Goal: Task Accomplishment & Management: Complete application form

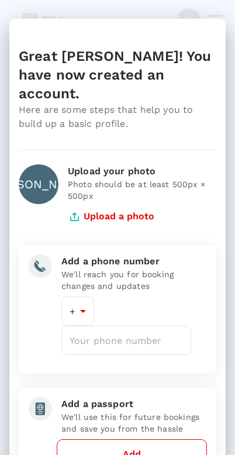
type input "65"
click at [141, 202] on button "Upload a photo" at bounding box center [111, 216] width 87 height 29
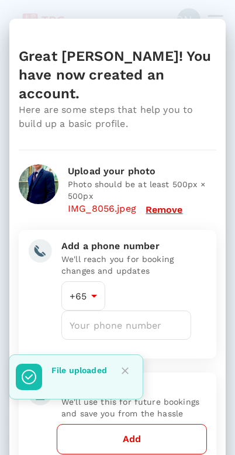
click at [137, 310] on input "number" at bounding box center [126, 324] width 130 height 29
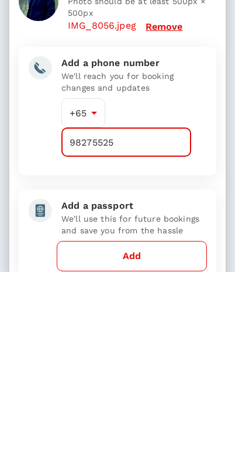
type input "98275525"
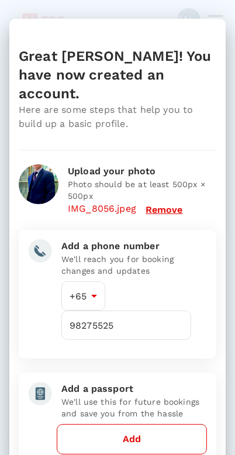
click at [166, 424] on button "Add" at bounding box center [132, 439] width 150 height 30
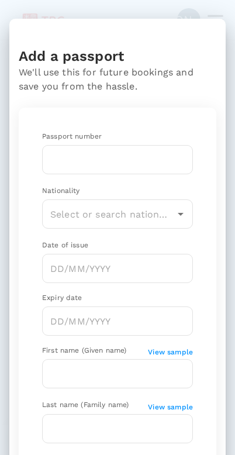
click at [58, 164] on input "text" at bounding box center [117, 159] width 151 height 29
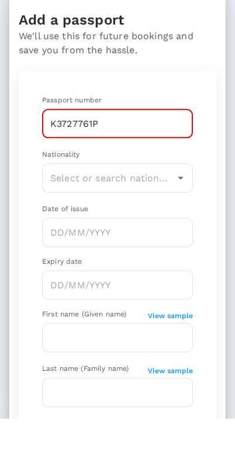
type input "K3727761P"
click at [58, 203] on input "text" at bounding box center [108, 214] width 123 height 22
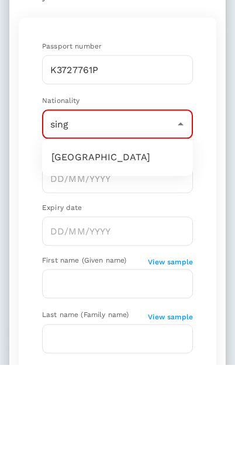
click at [70, 233] on li "[GEOGRAPHIC_DATA]" at bounding box center [117, 247] width 151 height 28
type input "[GEOGRAPHIC_DATA]"
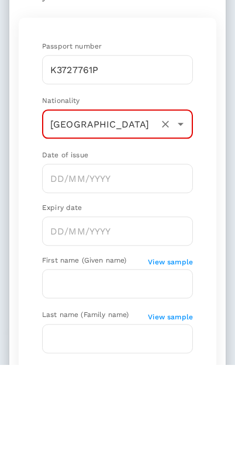
click at [63, 254] on input "Choose date" at bounding box center [117, 268] width 151 height 29
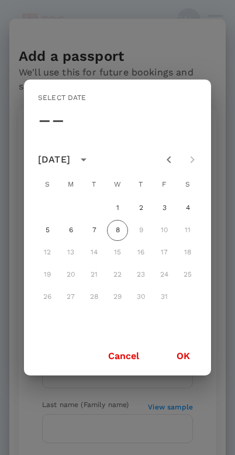
click at [87, 160] on icon "calendar view is open, switch to year view" at bounding box center [84, 159] width 6 height 3
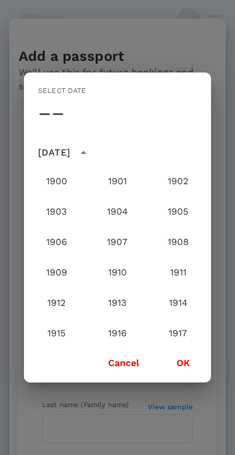
scroll to position [1173, 0]
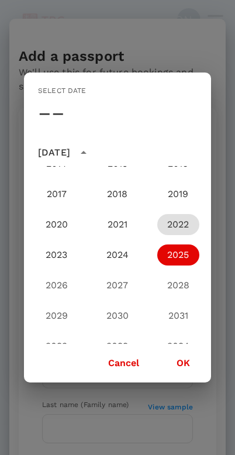
click at [181, 226] on button "2022" at bounding box center [178, 224] width 42 height 21
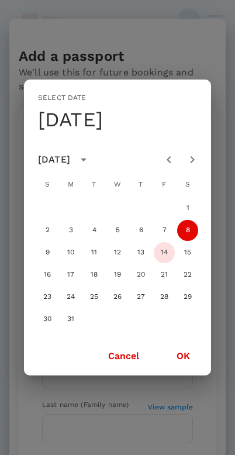
click at [166, 262] on button "14" at bounding box center [164, 252] width 21 height 21
click at [200, 158] on button "Next month" at bounding box center [192, 159] width 23 height 23
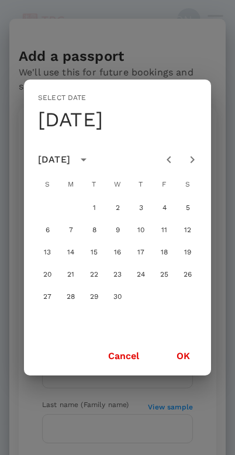
click at [197, 159] on icon "Next month" at bounding box center [192, 160] width 14 height 14
click at [146, 296] on button "29" at bounding box center [140, 296] width 21 height 21
type input "[DATE]"
click at [192, 361] on button "OK" at bounding box center [183, 355] width 46 height 29
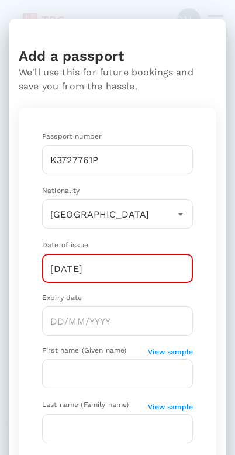
click at [116, 327] on input "Choose date" at bounding box center [117, 320] width 151 height 29
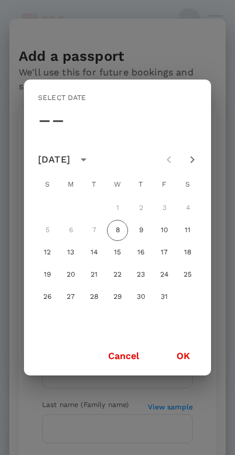
click at [91, 163] on icon "calendar view is open, switch to year view" at bounding box center [84, 160] width 14 height 14
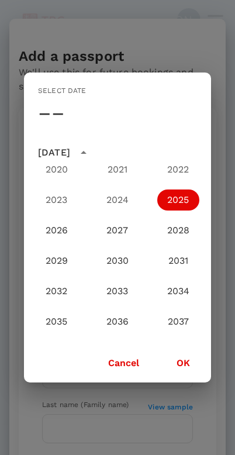
scroll to position [1236, 0]
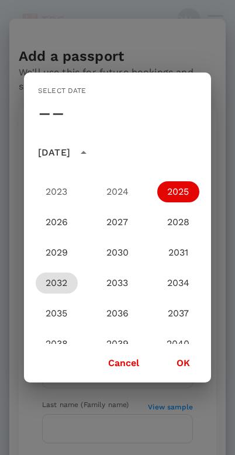
click at [63, 279] on button "2032" at bounding box center [57, 282] width 42 height 21
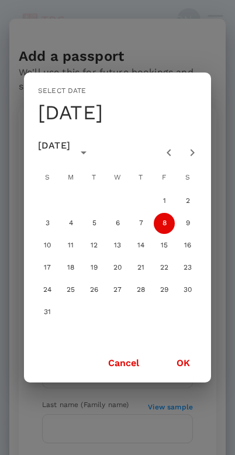
type input "[DATE]"
type input "[GEOGRAPHIC_DATA]"
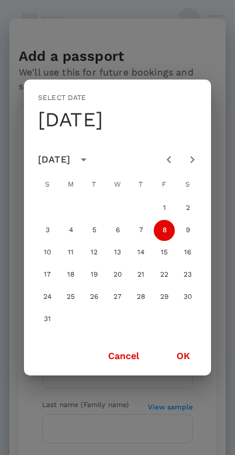
click at [191, 160] on icon "Next month" at bounding box center [192, 160] width 14 height 14
click at [193, 160] on icon "Next month" at bounding box center [193, 159] width 4 height 7
click at [122, 299] on button "29" at bounding box center [117, 296] width 21 height 21
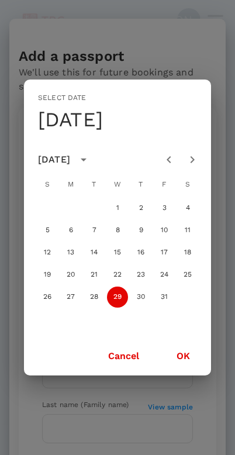
type input "[DATE]"
click at [188, 354] on button "OK" at bounding box center [183, 355] width 46 height 29
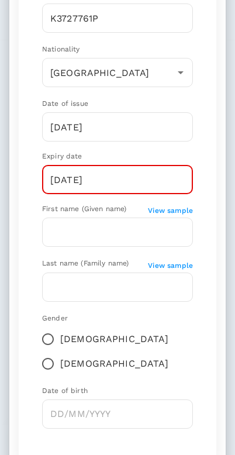
scroll to position [160, 0]
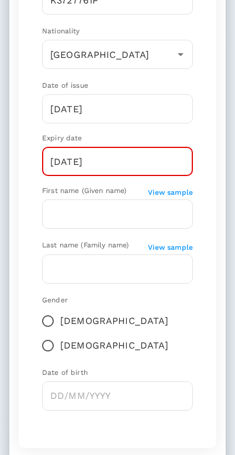
click at [147, 212] on input "text" at bounding box center [117, 213] width 151 height 29
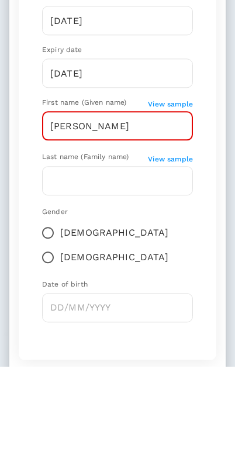
type input "[PERSON_NAME]"
click at [61, 254] on input "text" at bounding box center [117, 268] width 151 height 29
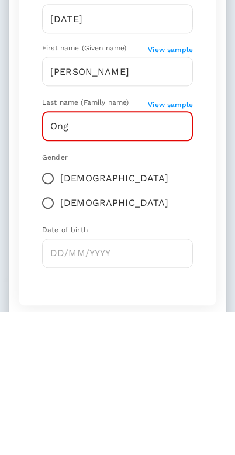
type input "Ong"
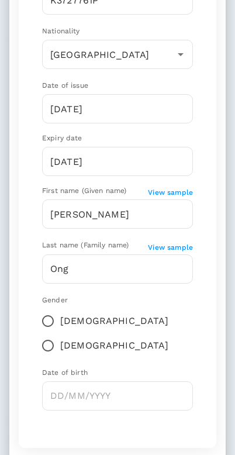
click at [60, 333] on input "[DEMOGRAPHIC_DATA]" at bounding box center [48, 345] width 25 height 25
radio input "true"
click at [136, 381] on input "Choose date" at bounding box center [117, 395] width 151 height 29
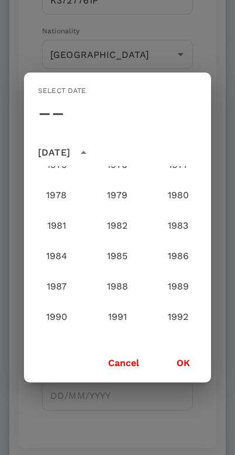
scroll to position [752, 0]
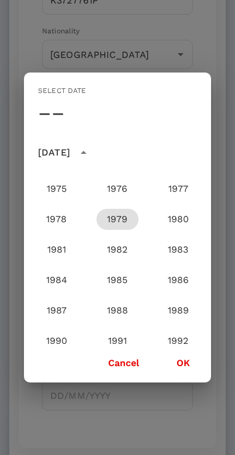
click at [121, 219] on button "1979" at bounding box center [117, 219] width 42 height 21
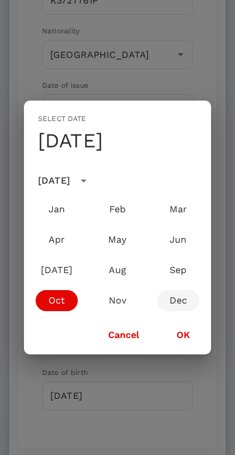
click at [181, 298] on button "Dec" at bounding box center [178, 300] width 42 height 21
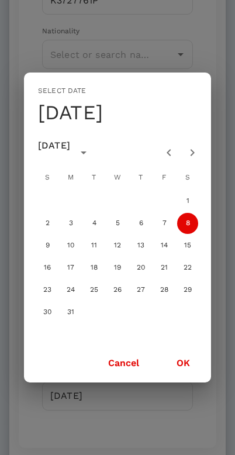
type input "[DATE]"
type input "[GEOGRAPHIC_DATA]"
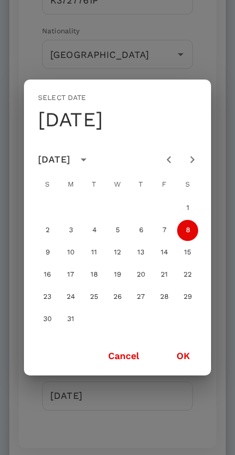
click at [229, 106] on div "Select date Sat, Dec [DATE] S M T W T F S 1 2 3 4 5 6 7 8 9 10 11 12 13 14 15 1…" at bounding box center [117, 227] width 235 height 455
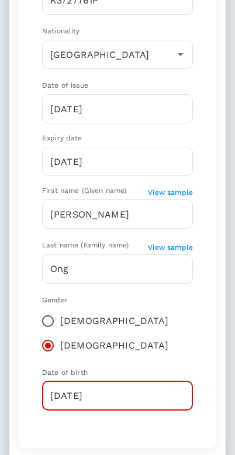
click at [99, 277] on input "Ong" at bounding box center [117, 268] width 151 height 29
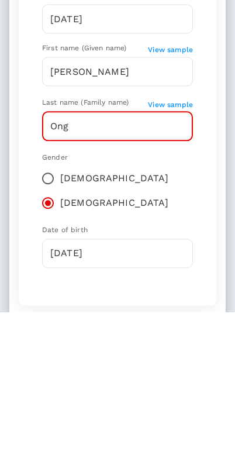
click at [146, 381] on input "[DATE]" at bounding box center [117, 395] width 151 height 29
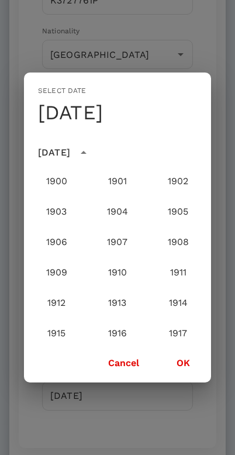
scroll to position [717, 0]
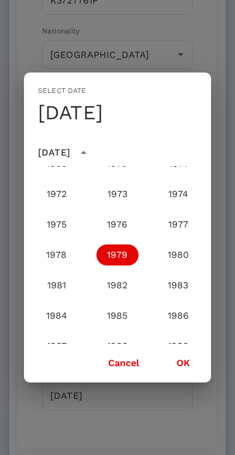
click at [189, 369] on button "OK" at bounding box center [183, 362] width 46 height 29
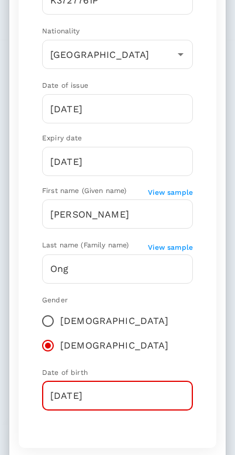
click at [132, 381] on input "[DATE]" at bounding box center [117, 395] width 151 height 29
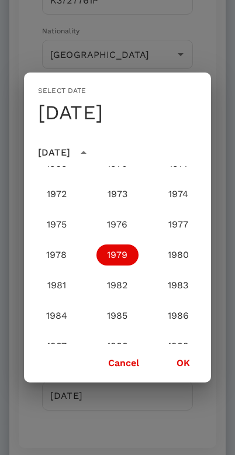
click at [120, 250] on button "1979" at bounding box center [117, 254] width 42 height 21
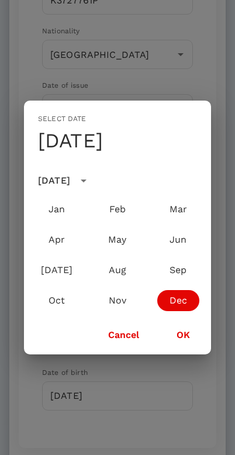
click at [179, 299] on button "Dec" at bounding box center [178, 300] width 42 height 21
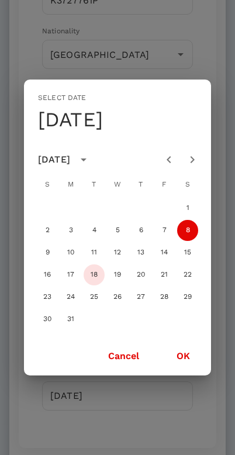
click at [97, 277] on button "18" at bounding box center [94, 274] width 21 height 21
type input "[DATE]"
click at [186, 343] on button "OK" at bounding box center [183, 355] width 46 height 29
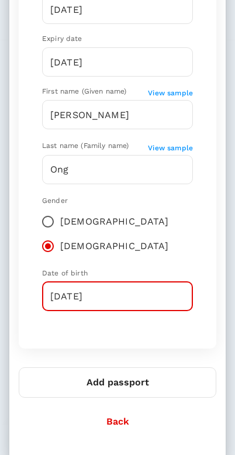
scroll to position [258, 0]
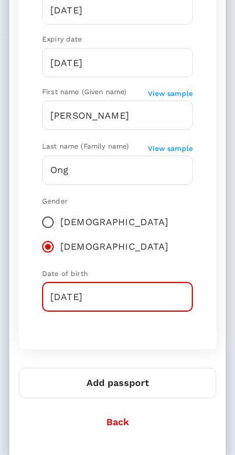
click at [154, 368] on button "Add passport" at bounding box center [118, 383] width 198 height 30
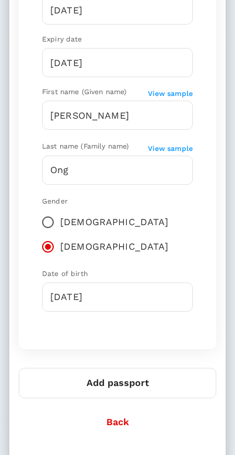
type input "[GEOGRAPHIC_DATA]"
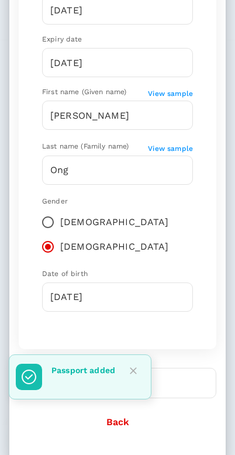
click at [142, 373] on button "Close" at bounding box center [134, 371] width 18 height 18
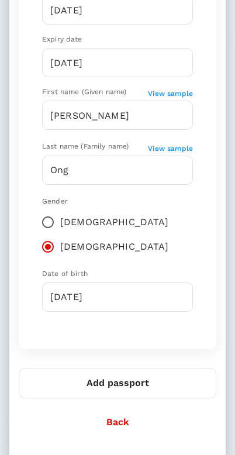
scroll to position [240, 0]
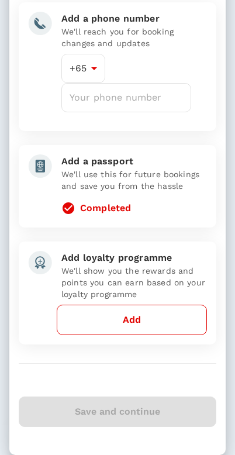
click at [130, 399] on div "Save and continue" at bounding box center [118, 411] width 198 height 30
click at [166, 305] on button "Add" at bounding box center [132, 320] width 150 height 30
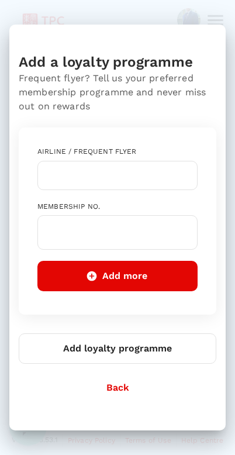
click at [154, 184] on input "text" at bounding box center [109, 175] width 132 height 22
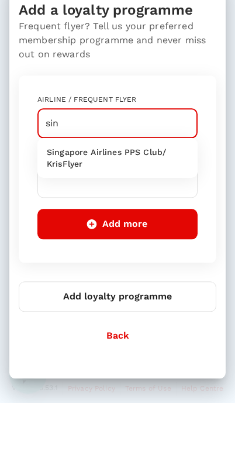
click at [66, 198] on p "Singapore Airlines PPS Club/ KrisFlyer" at bounding box center [117, 209] width 141 height 23
type input "Singapore Airlines PPS Club/ KrisFlyer"
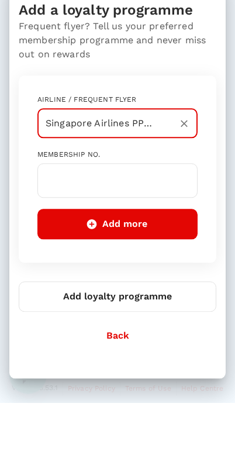
click at [58, 215] on input "text" at bounding box center [117, 232] width 160 height 34
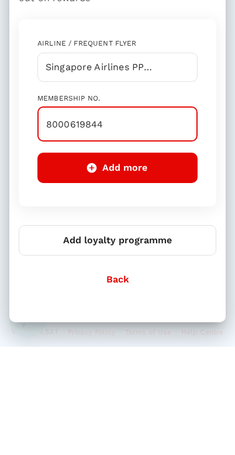
type input "8000619844"
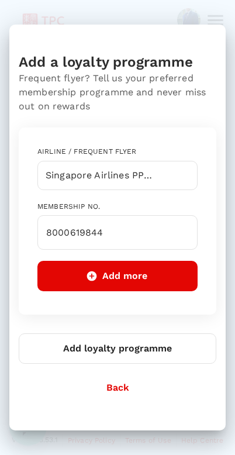
click at [172, 276] on button "Add more" at bounding box center [117, 276] width 160 height 30
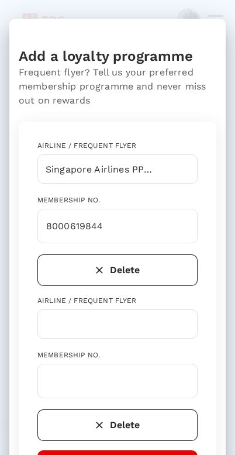
click at [157, 321] on input "text" at bounding box center [109, 324] width 132 height 22
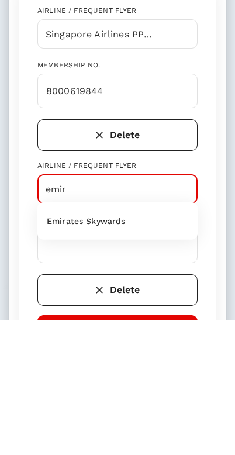
click at [62, 350] on p "Emirates Skywards" at bounding box center [86, 356] width 79 height 12
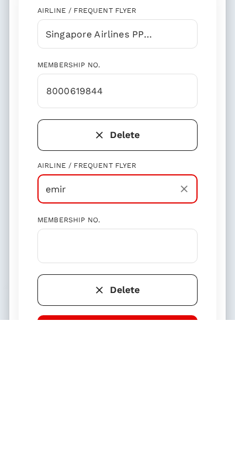
type input "Emirates Skywards"
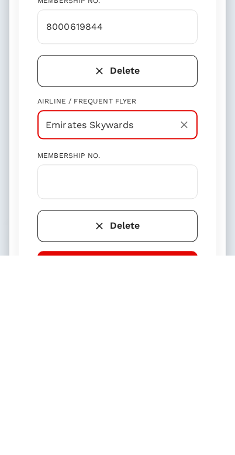
click at [51, 364] on input "text" at bounding box center [117, 381] width 160 height 34
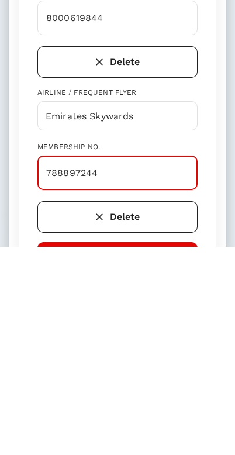
type input "788897244"
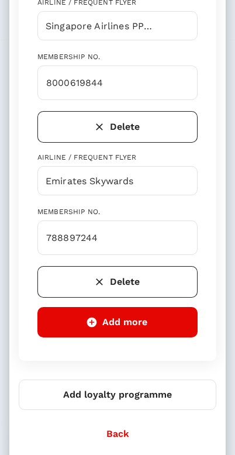
scroll to position [146, 0]
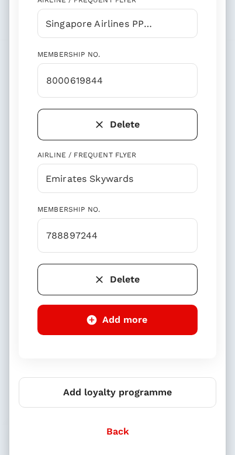
click at [160, 321] on button "Add more" at bounding box center [117, 320] width 160 height 30
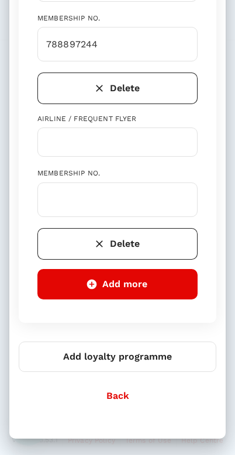
scroll to position [336, 0]
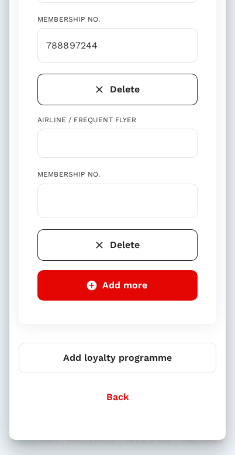
click at [127, 393] on button "Back" at bounding box center [118, 396] width 198 height 29
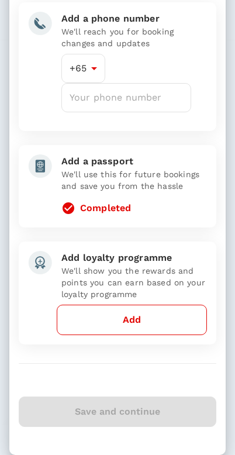
click at [155, 305] on button "Add" at bounding box center [132, 320] width 150 height 30
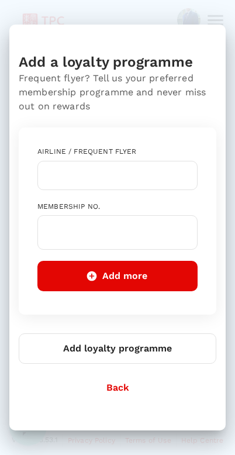
scroll to position [0, 0]
click at [171, 179] on input "text" at bounding box center [109, 175] width 132 height 22
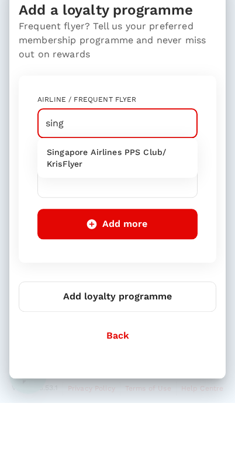
click at [75, 198] on p "Singapore Airlines PPS Club/ KrisFlyer" at bounding box center [117, 209] width 141 height 23
type input "Singapore Airlines PPS Club/ KrisFlyer"
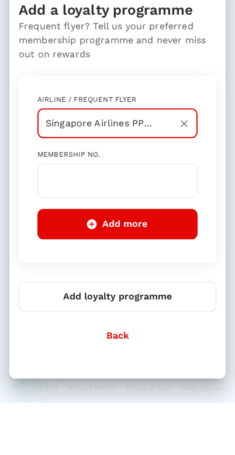
click at [57, 215] on input "text" at bounding box center [117, 232] width 160 height 34
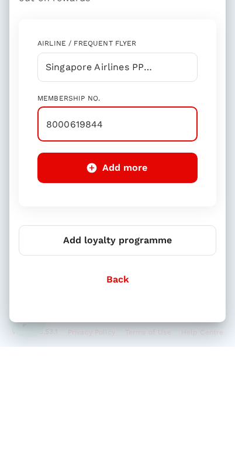
type input "8000619844"
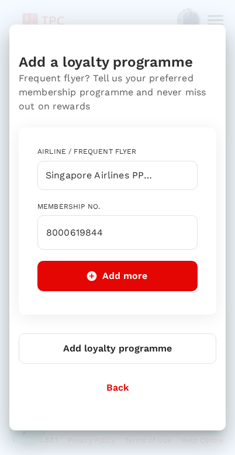
click at [170, 278] on button "Add more" at bounding box center [117, 276] width 160 height 30
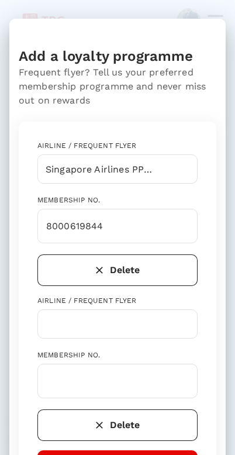
click at [158, 324] on input "text" at bounding box center [109, 324] width 132 height 22
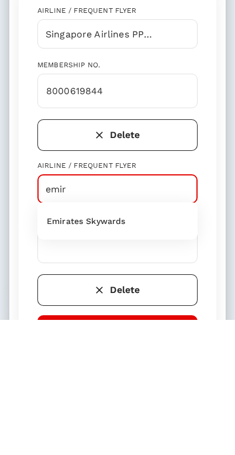
click at [58, 350] on p "Emirates Skywards" at bounding box center [86, 356] width 79 height 12
type input "Emirates Skywards"
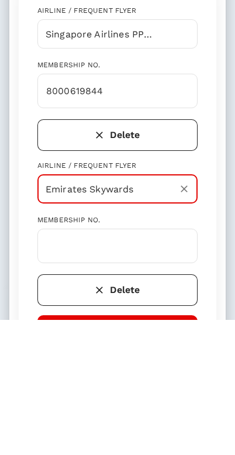
click at [56, 364] on input "text" at bounding box center [117, 381] width 160 height 34
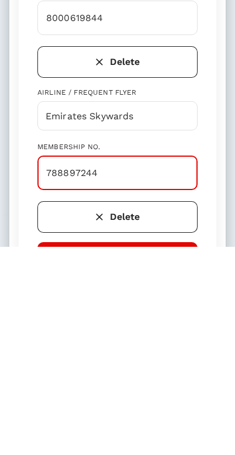
type input "788897244"
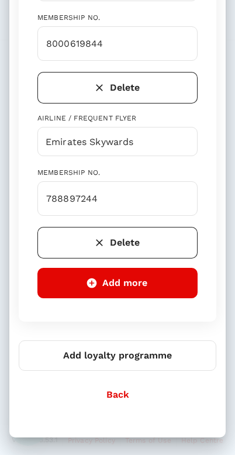
scroll to position [182, 0]
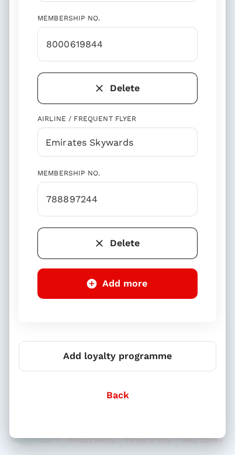
click at [155, 366] on button "Add loyalty programme" at bounding box center [118, 356] width 198 height 30
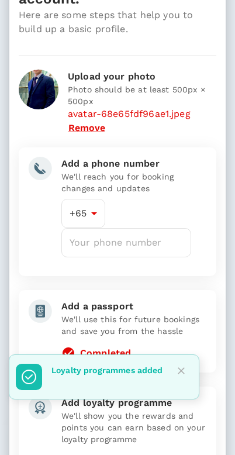
scroll to position [71, 0]
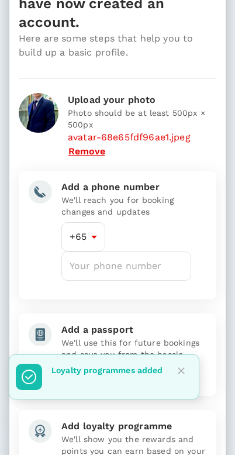
click at [151, 251] on input "number" at bounding box center [126, 265] width 130 height 29
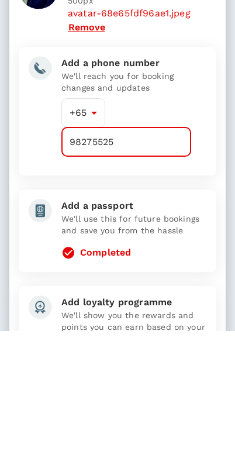
type input "98275525"
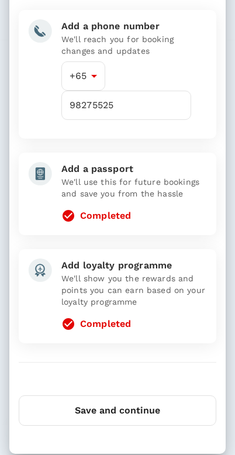
scroll to position [231, 0]
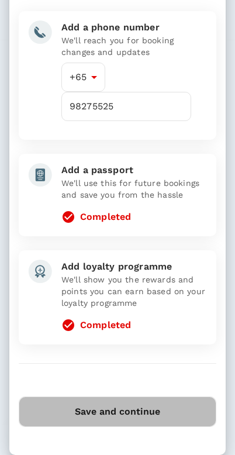
click at [151, 398] on button "Save and continue" at bounding box center [118, 411] width 198 height 30
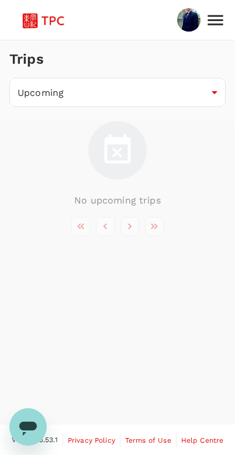
click at [215, 21] on icon at bounding box center [215, 20] width 20 height 20
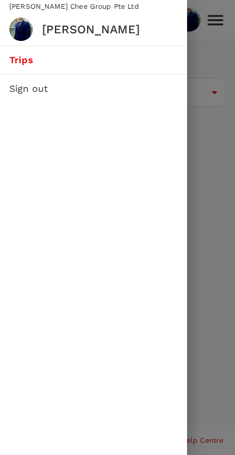
click at [226, 149] on div at bounding box center [117, 227] width 235 height 455
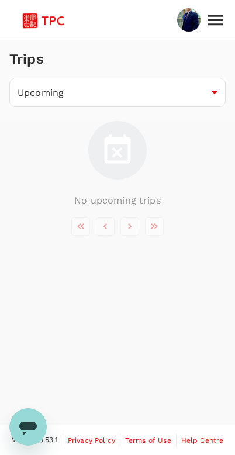
click at [208, 99] on body "Trips Upcoming /trips/upcoming ​ No upcoming trips Version 3.53.1 Privacy Polic…" at bounding box center [117, 228] width 235 height 456
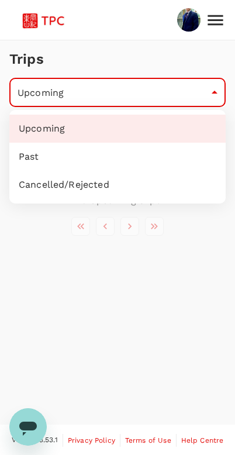
click at [165, 268] on div at bounding box center [117, 227] width 235 height 455
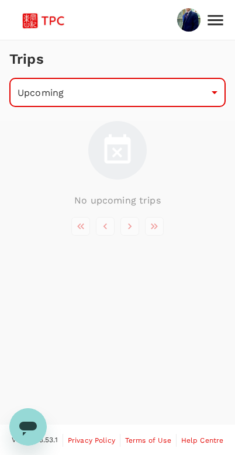
click at [39, 428] on div "Open messaging window" at bounding box center [28, 426] width 35 height 35
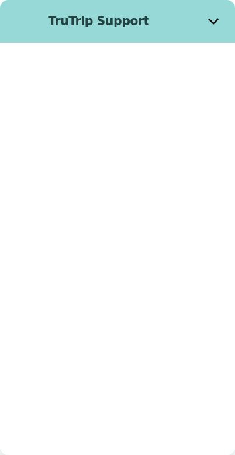
scroll to position [0, 0]
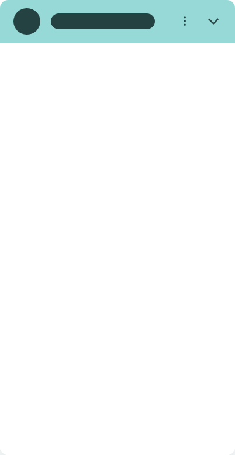
click at [214, 29] on button "Close" at bounding box center [213, 21] width 27 height 27
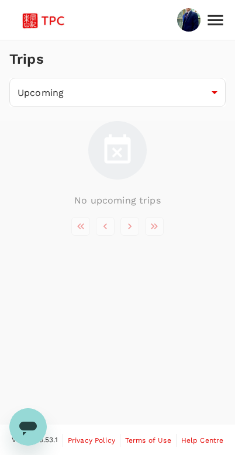
click at [223, 18] on icon at bounding box center [215, 20] width 20 height 20
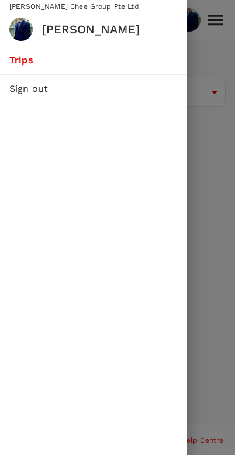
click at [207, 202] on div at bounding box center [117, 227] width 235 height 455
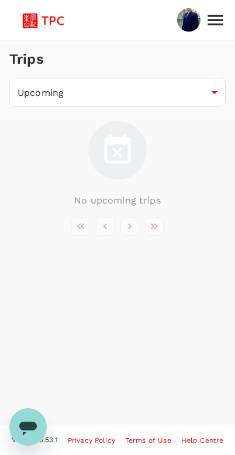
click at [164, 98] on body "Trips Upcoming /trips/upcoming ​ No upcoming trips Version 3.53.1 Privacy Polic…" at bounding box center [117, 228] width 235 height 456
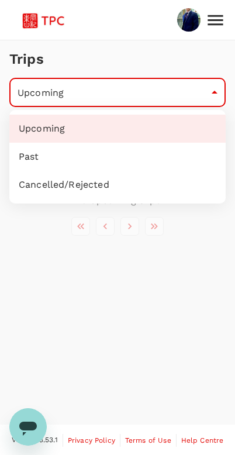
click at [170, 287] on div at bounding box center [117, 227] width 235 height 455
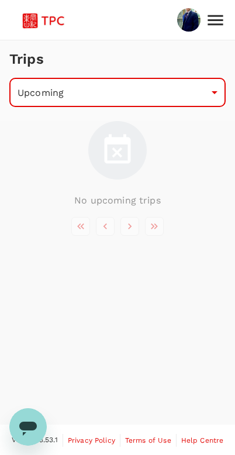
click at [37, 19] on img at bounding box center [46, 20] width 54 height 26
